Goal: Task Accomplishment & Management: Complete application form

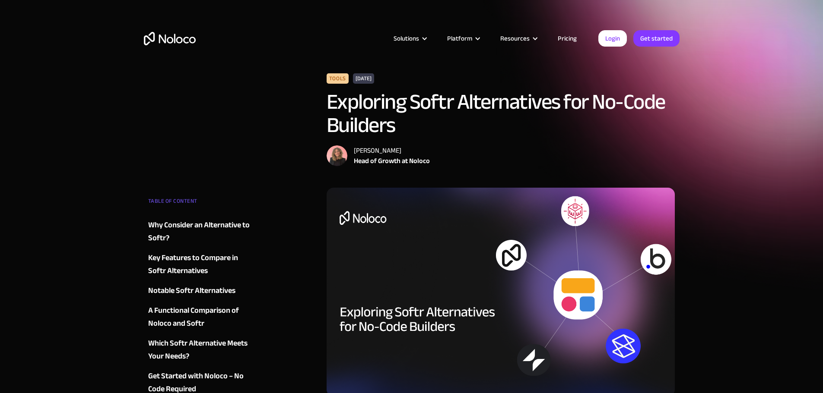
click at [178, 37] on img "home" at bounding box center [170, 38] width 52 height 13
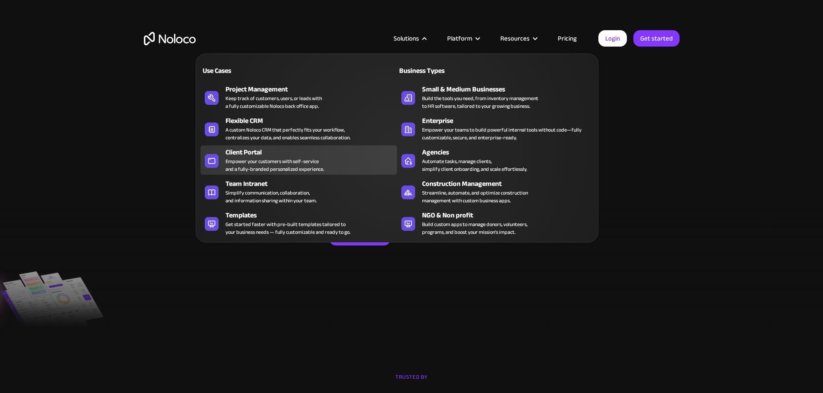
click at [256, 163] on div "Empower your customers with self-service and a fully-branded personalized exper…" at bounding box center [274, 166] width 98 height 16
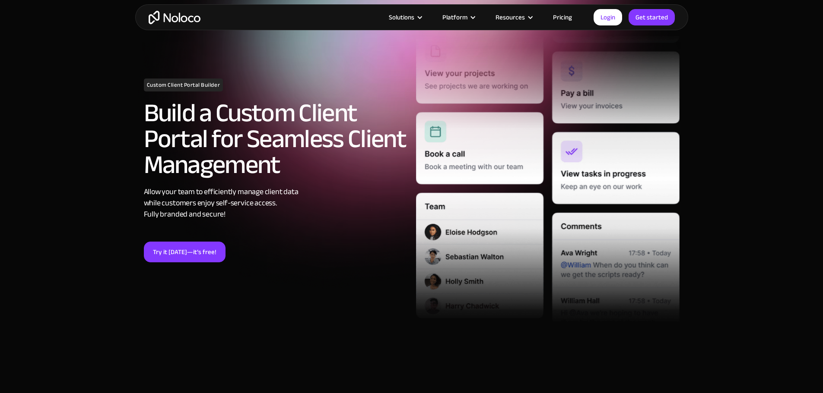
scroll to position [43, 0]
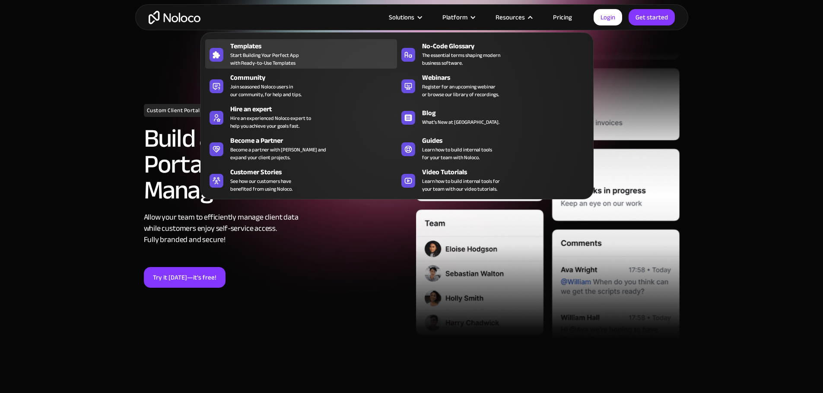
click at [235, 50] on div "Templates" at bounding box center [315, 46] width 171 height 10
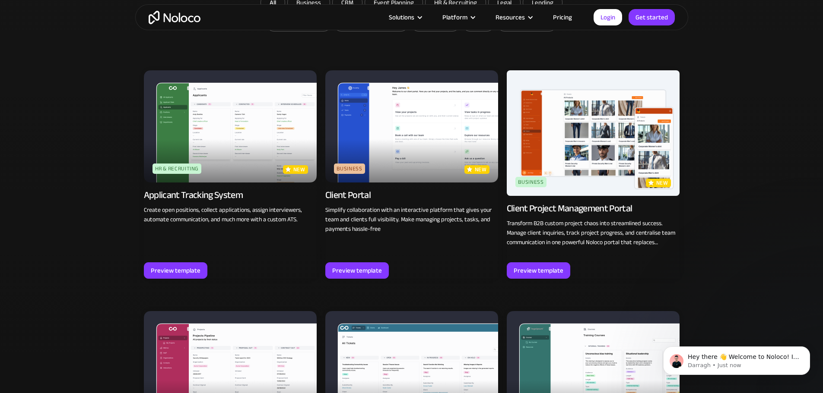
scroll to position [605, 0]
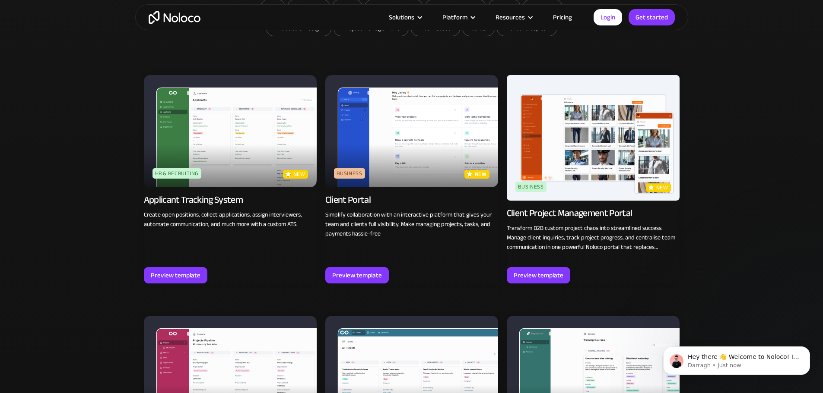
click at [394, 173] on img at bounding box center [411, 131] width 173 height 112
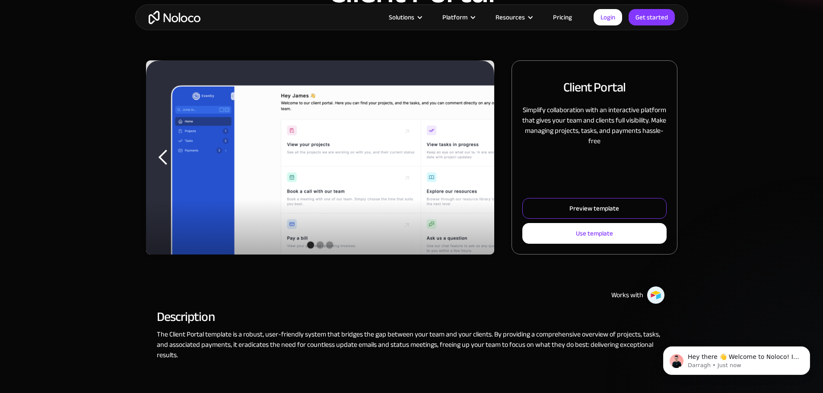
click at [532, 219] on link "Preview template" at bounding box center [594, 208] width 144 height 21
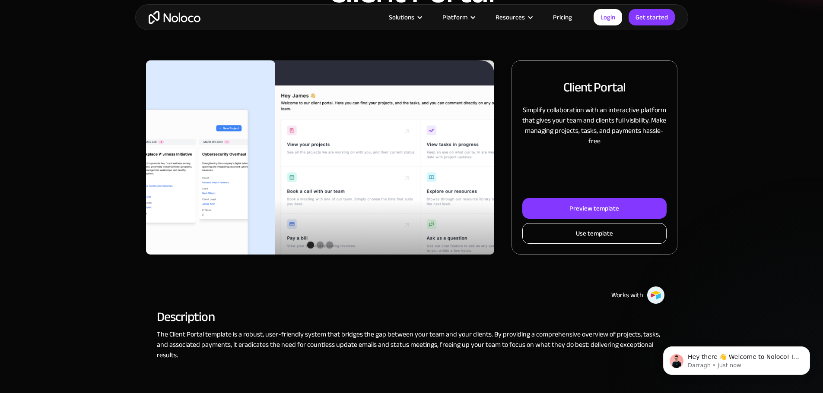
click at [537, 244] on link "Use template" at bounding box center [594, 233] width 144 height 21
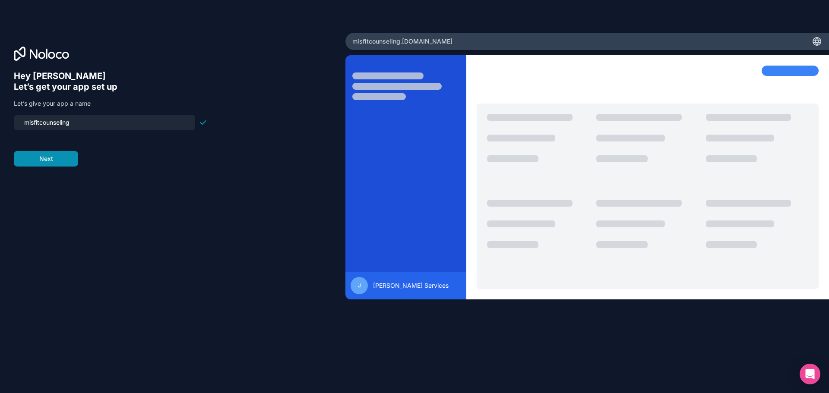
click at [60, 158] on button "Next" at bounding box center [46, 159] width 64 height 16
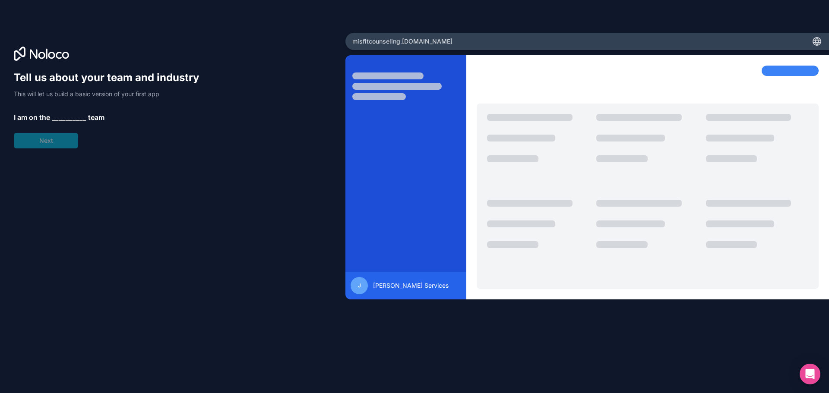
click at [61, 116] on span "__________" at bounding box center [69, 117] width 35 height 10
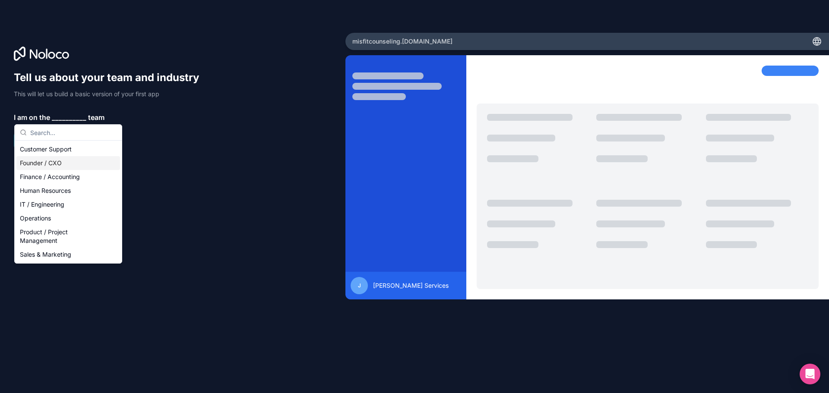
click at [48, 164] on div "Founder / CXO" at bounding box center [68, 163] width 104 height 14
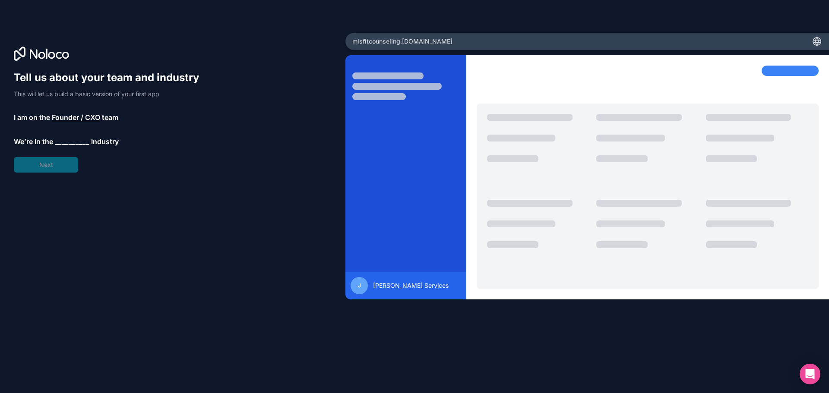
click at [67, 137] on span "__________" at bounding box center [72, 141] width 35 height 10
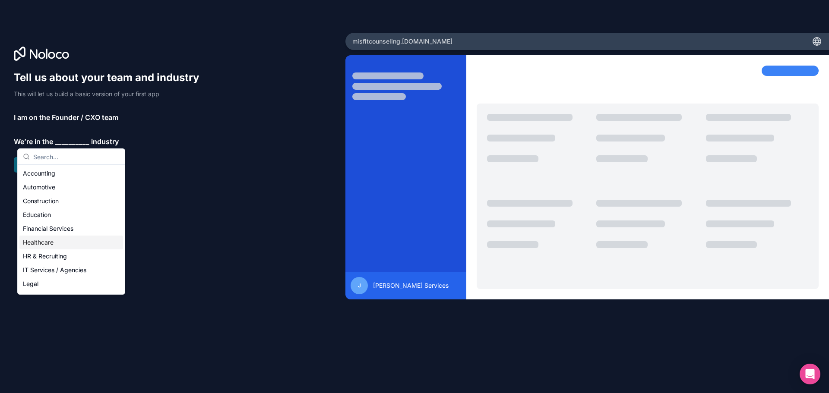
click at [57, 245] on div "Healthcare" at bounding box center [71, 243] width 104 height 14
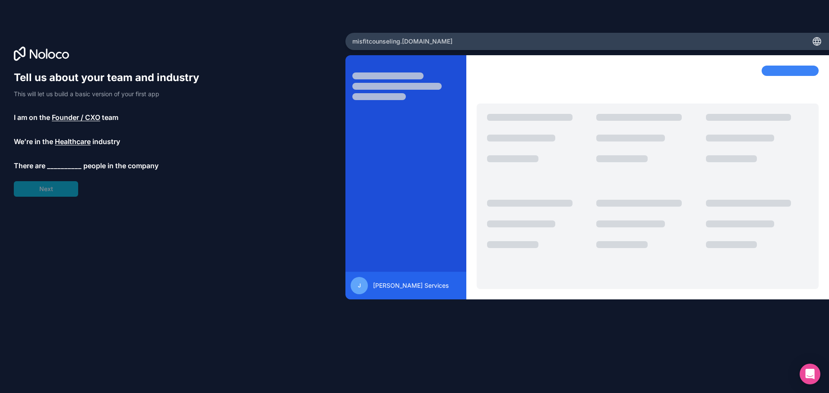
click at [65, 167] on span "__________" at bounding box center [64, 166] width 35 height 10
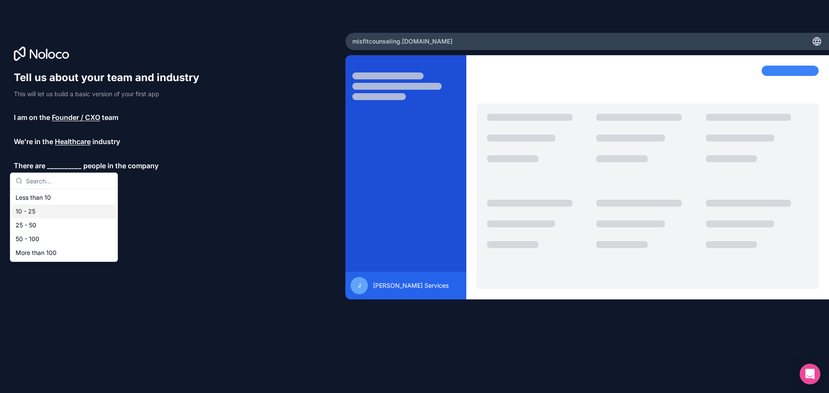
click at [29, 215] on div "10 - 25" at bounding box center [64, 212] width 104 height 14
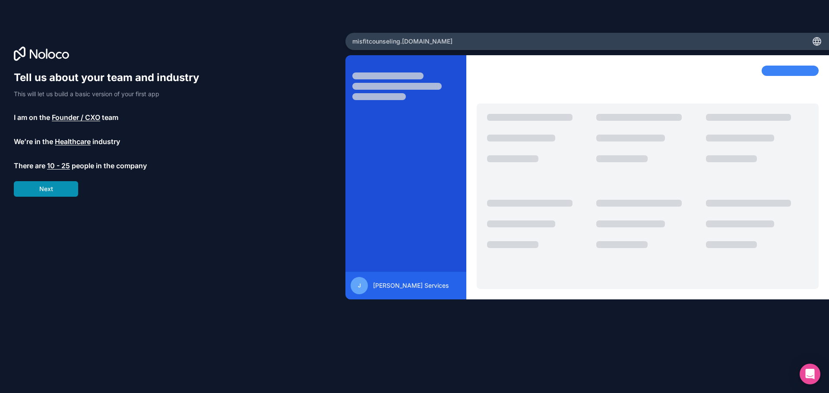
click at [57, 189] on button "Next" at bounding box center [46, 189] width 64 height 16
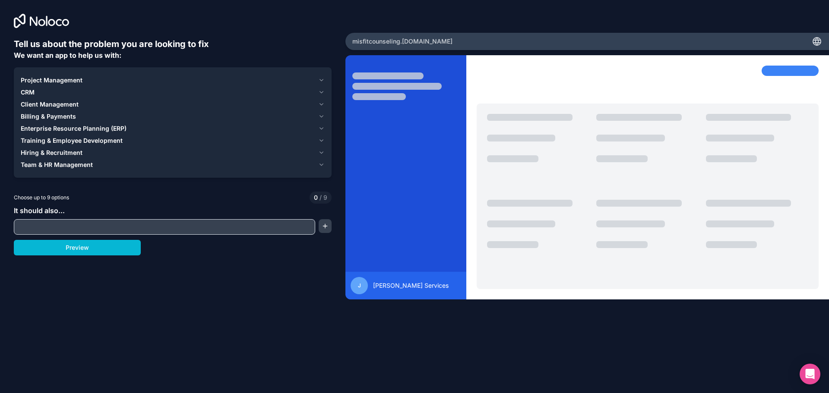
click at [69, 102] on span "Client Management" at bounding box center [50, 104] width 58 height 9
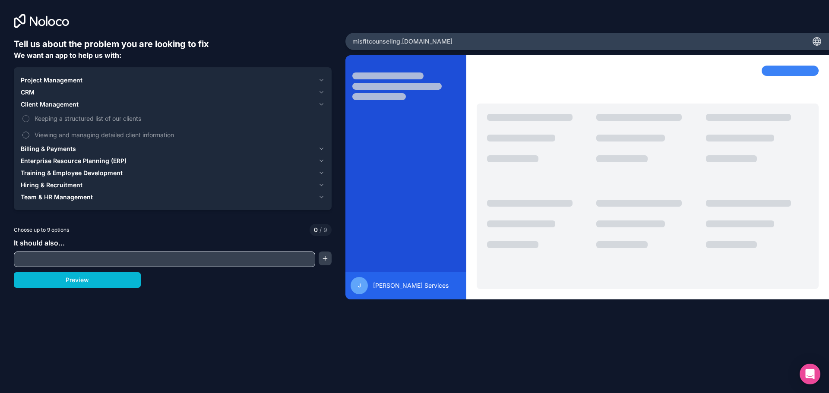
click at [23, 135] on label "Viewing and managing detailed client information" at bounding box center [173, 135] width 304 height 16
click at [23, 135] on button "Viewing and managing detailed client information" at bounding box center [25, 135] width 7 height 7
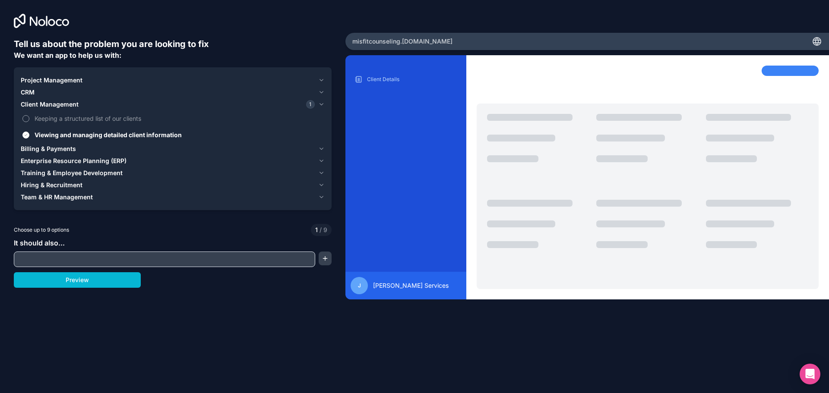
click at [21, 115] on label "Keeping a structured list of our clients" at bounding box center [173, 119] width 304 height 16
click at [22, 115] on button "Keeping a structured list of our clients" at bounding box center [25, 118] width 7 height 7
click at [57, 146] on span "Billing & Payments" at bounding box center [48, 149] width 55 height 9
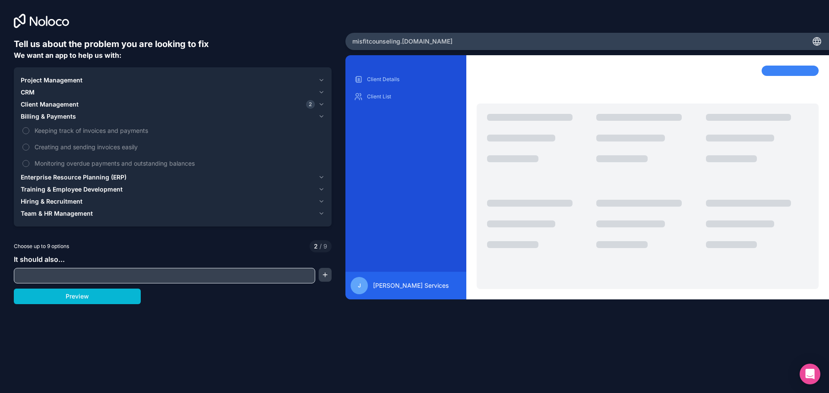
click at [36, 114] on span "Billing & Payments" at bounding box center [48, 116] width 55 height 9
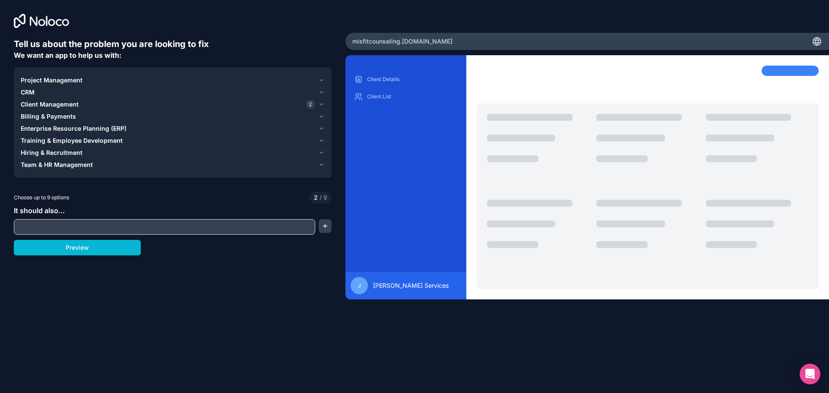
click at [47, 76] on span "Project Management" at bounding box center [52, 80] width 62 height 9
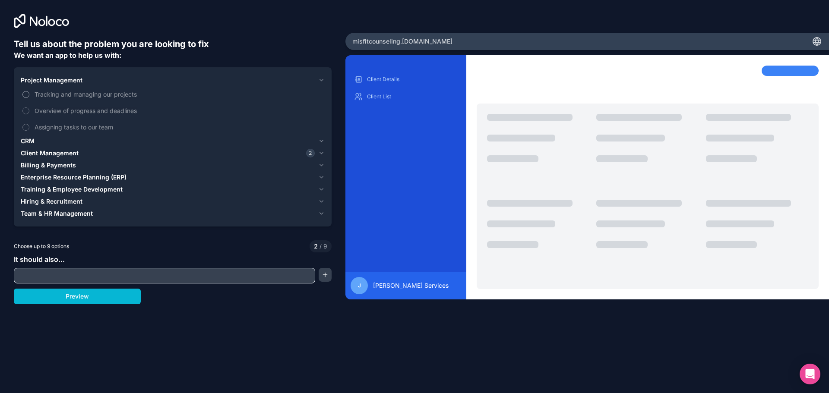
click at [29, 92] on label "Tracking and managing our projects" at bounding box center [173, 94] width 304 height 16
click at [29, 92] on button "Tracking and managing our projects" at bounding box center [25, 94] width 7 height 7
click at [27, 124] on label "Assigning tasks to our team" at bounding box center [173, 127] width 304 height 16
click at [27, 124] on button "Assigning tasks to our team" at bounding box center [25, 127] width 7 height 7
click at [23, 109] on button "Overview of progress and deadlines" at bounding box center [25, 111] width 7 height 7
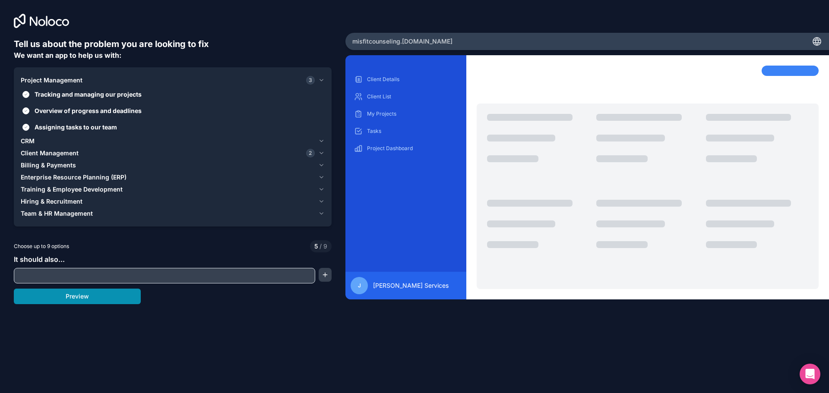
click at [88, 294] on button "Preview" at bounding box center [77, 297] width 127 height 16
